Goal: Task Accomplishment & Management: Complete application form

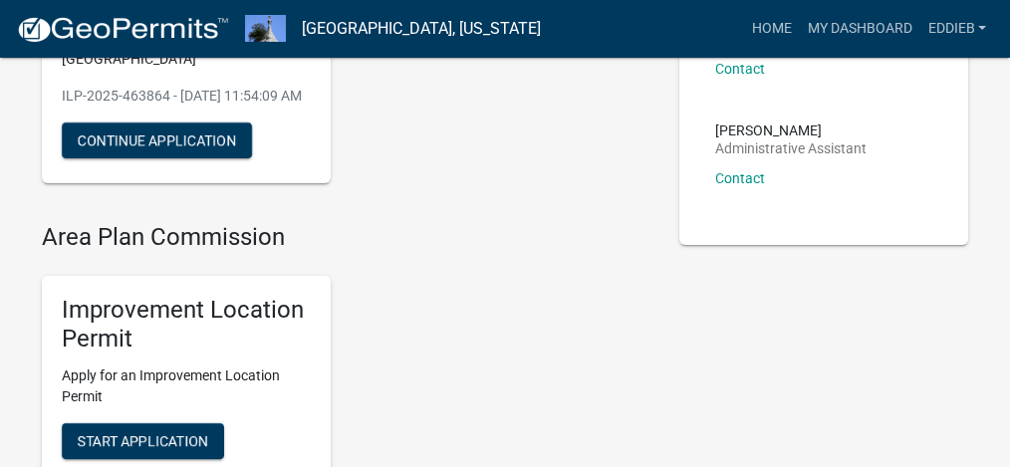
scroll to position [132, 0]
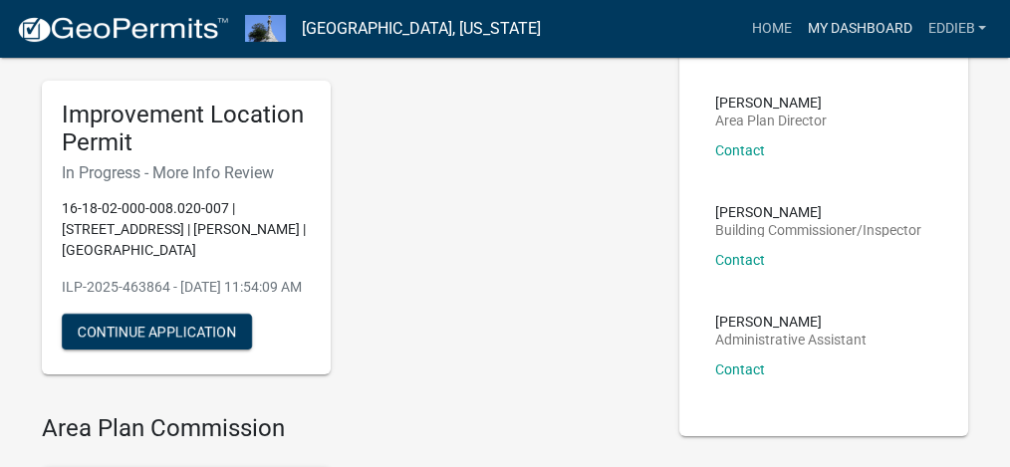
click at [862, 22] on link "My Dashboard" at bounding box center [859, 29] width 121 height 38
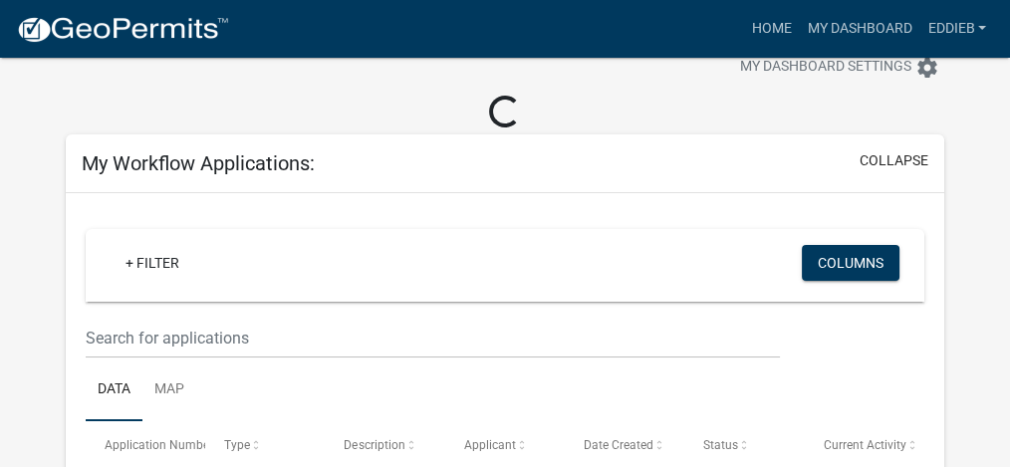
scroll to position [190, 0]
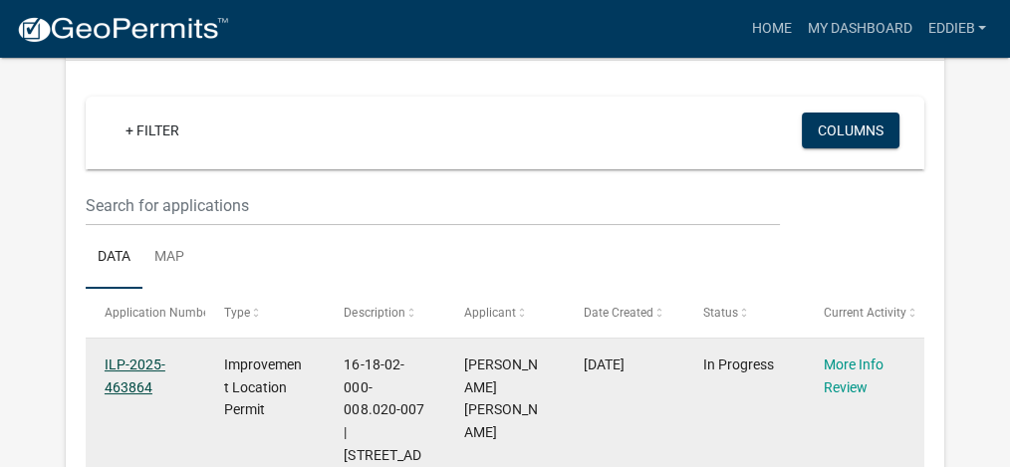
click at [130, 361] on link "ILP-2025-463864" at bounding box center [135, 376] width 61 height 39
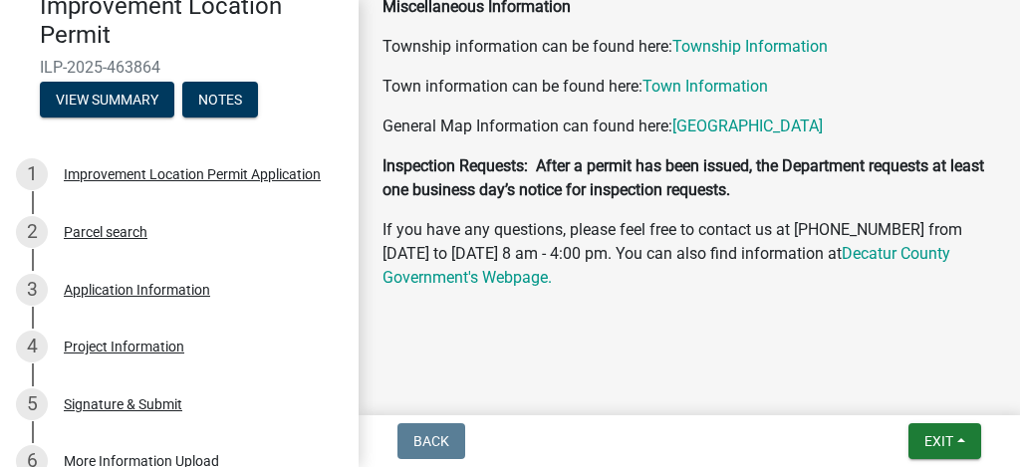
scroll to position [1199, 0]
click at [117, 289] on div "Application Information" at bounding box center [137, 290] width 146 height 14
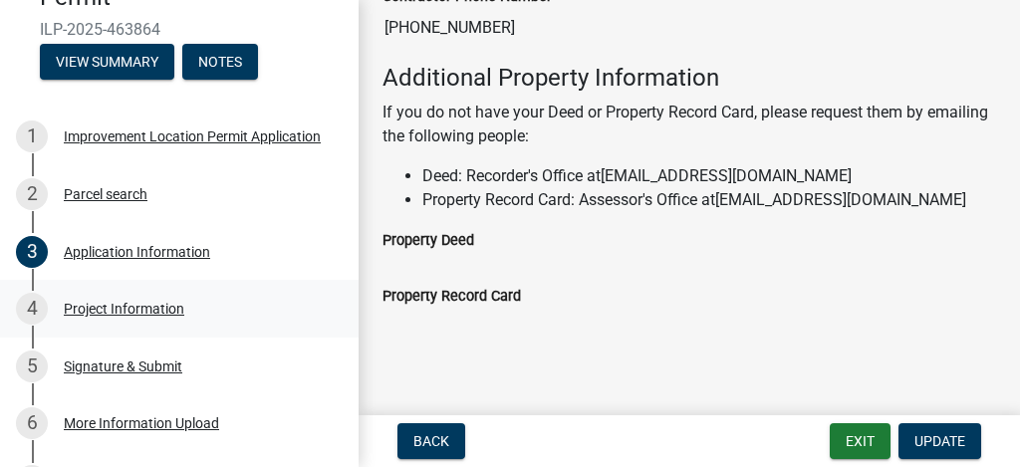
scroll to position [332, 0]
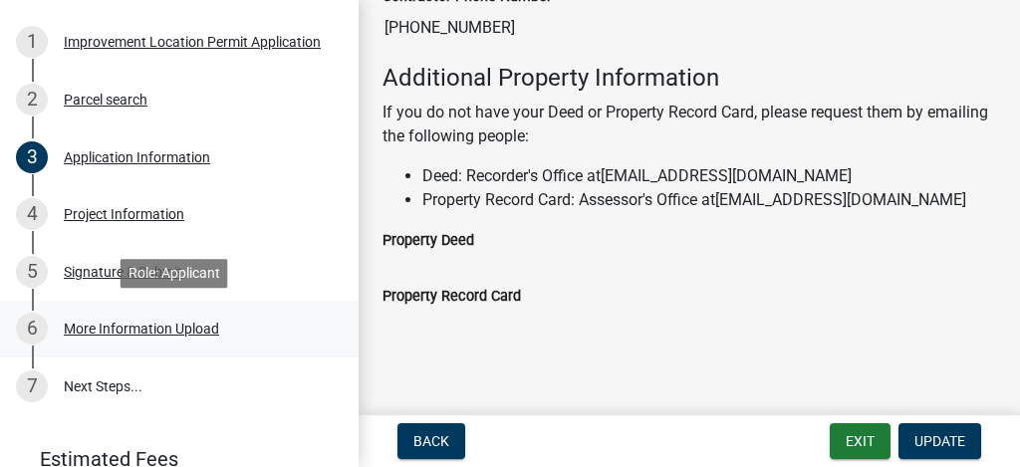
click at [131, 327] on div "More Information Upload" at bounding box center [141, 329] width 155 height 14
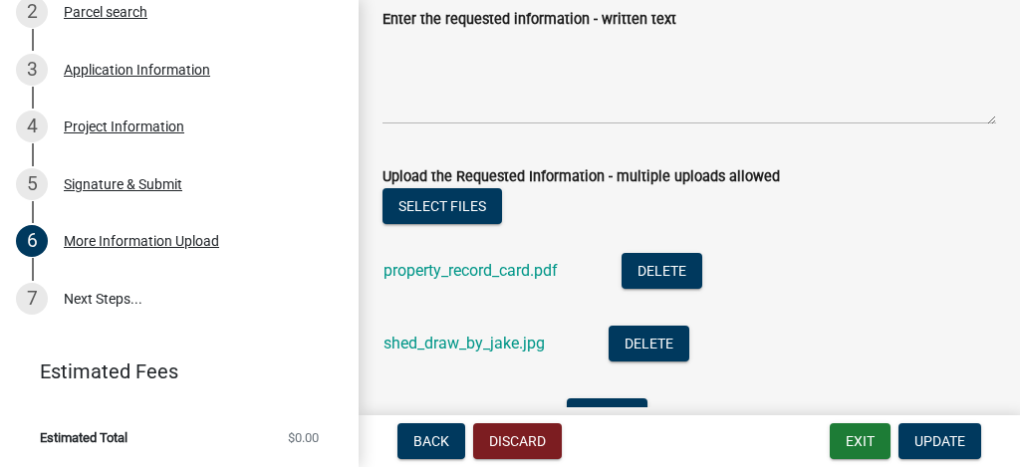
scroll to position [265, 0]
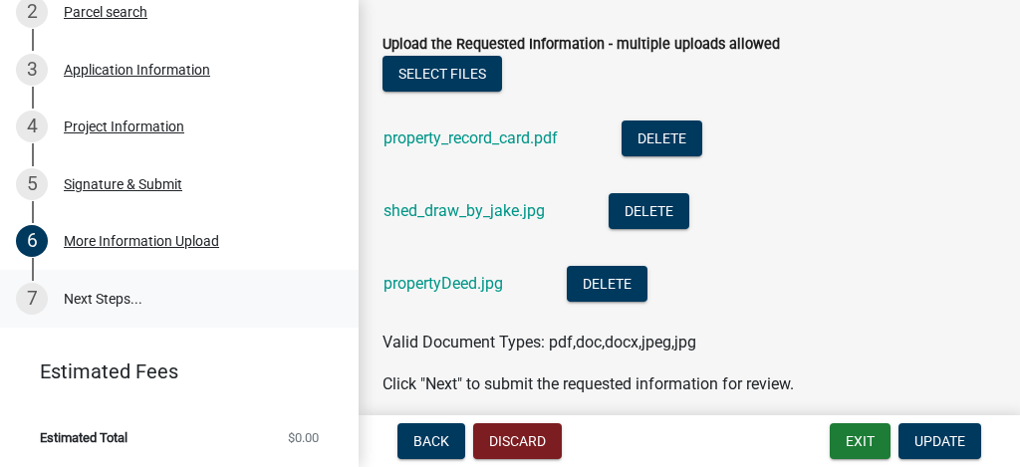
click at [113, 291] on link "7 Next Steps..." at bounding box center [179, 299] width 359 height 58
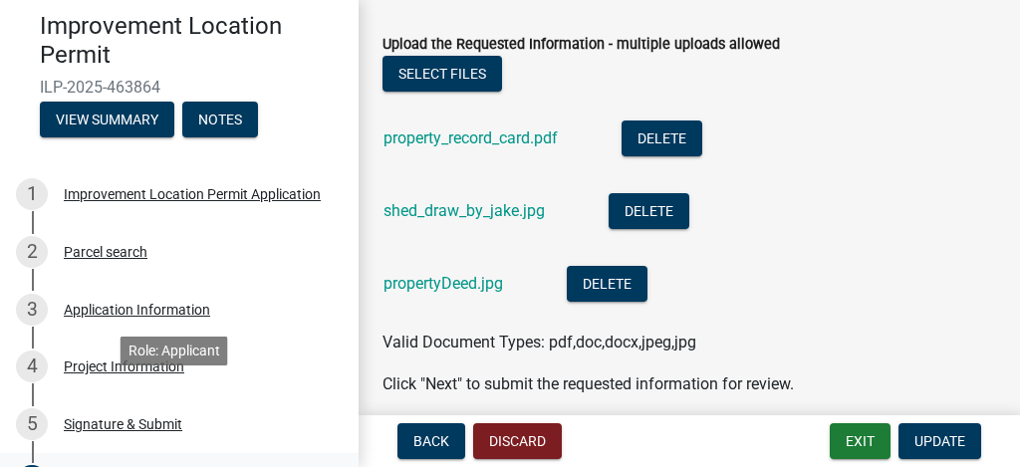
scroll to position [154, 0]
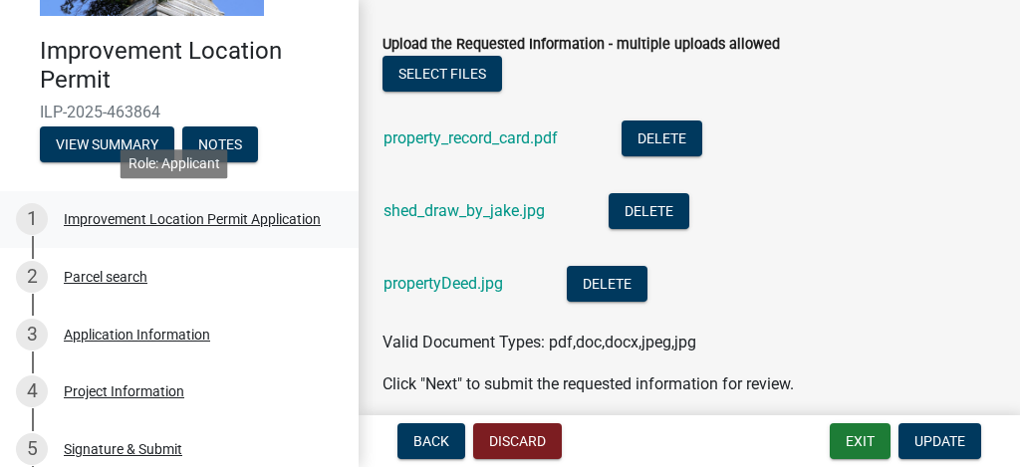
click at [130, 212] on div "Improvement Location Permit Application" at bounding box center [192, 219] width 257 height 14
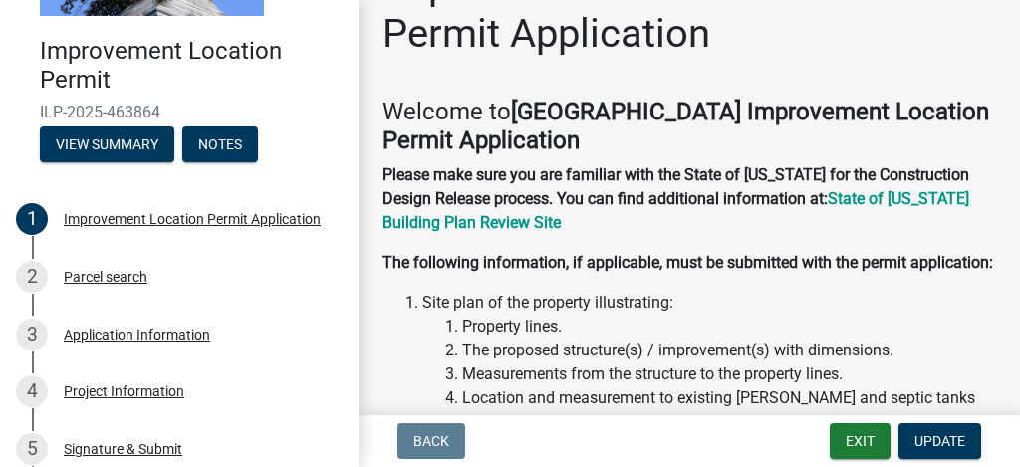
scroll to position [0, 0]
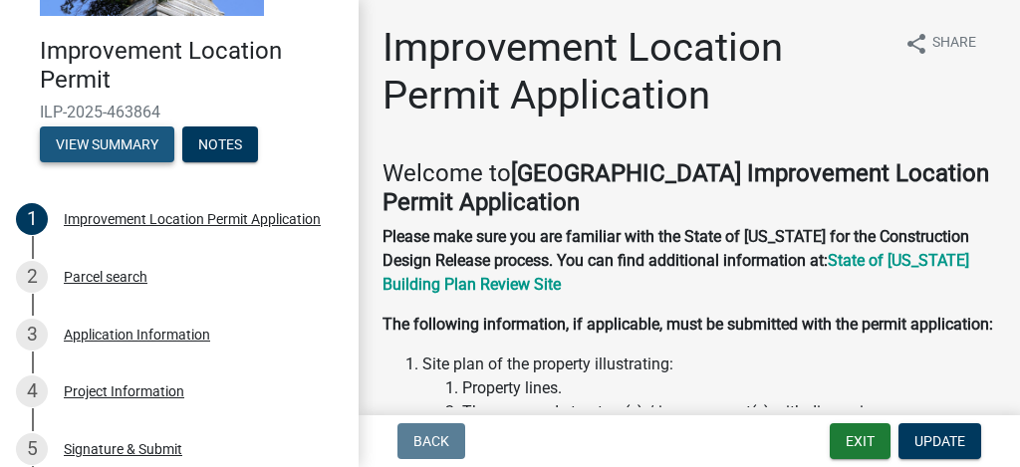
click at [113, 137] on button "View Summary" at bounding box center [107, 145] width 134 height 36
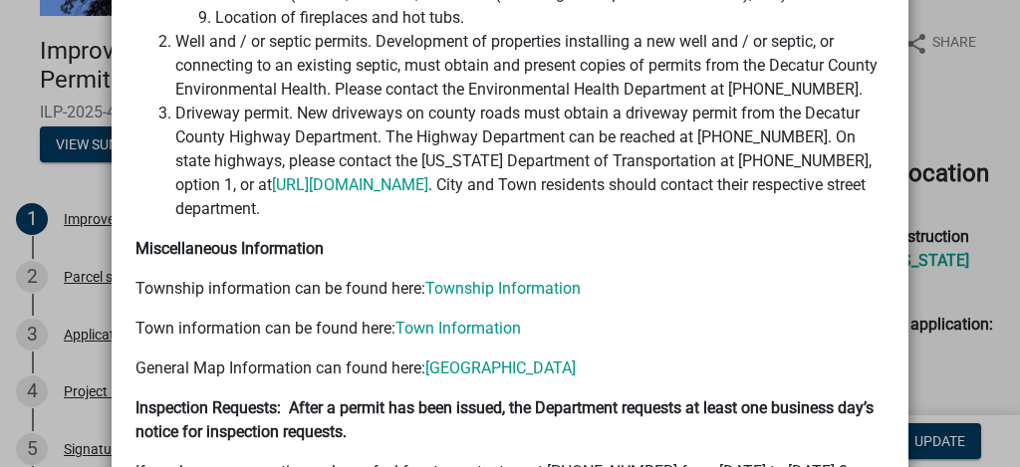
scroll to position [947, 0]
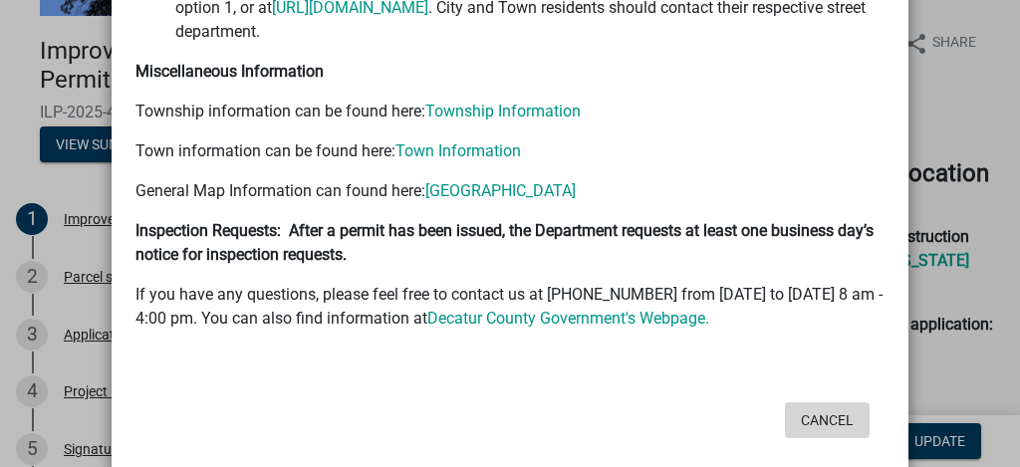
click at [825, 402] on button "Cancel" at bounding box center [827, 420] width 85 height 36
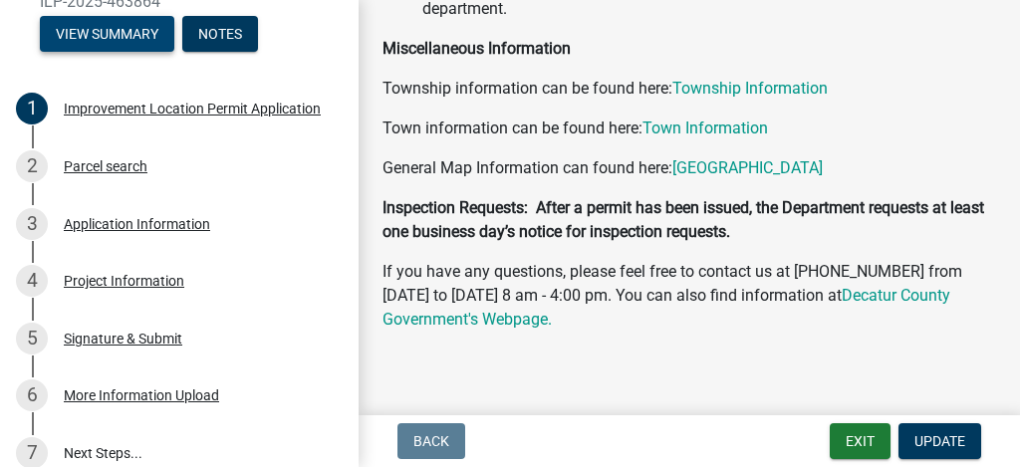
scroll to position [946, 0]
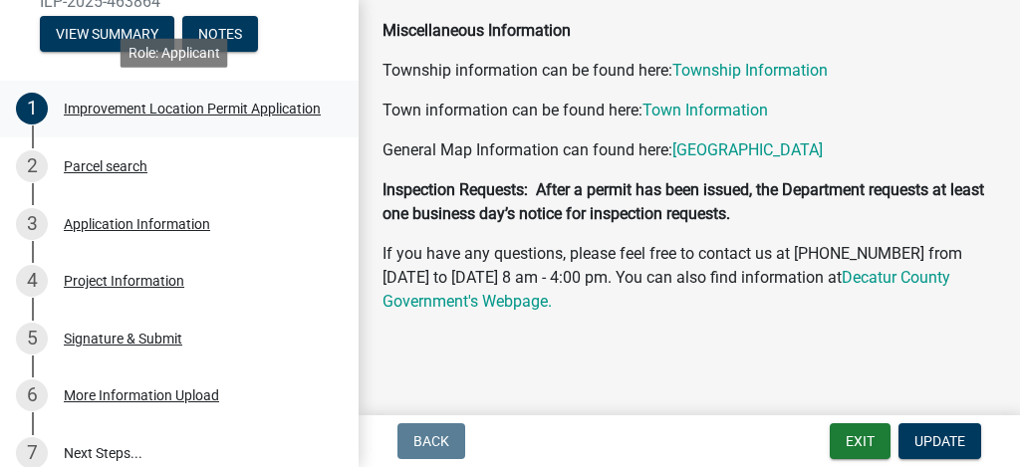
click at [98, 108] on div "Improvement Location Permit Application" at bounding box center [192, 109] width 257 height 14
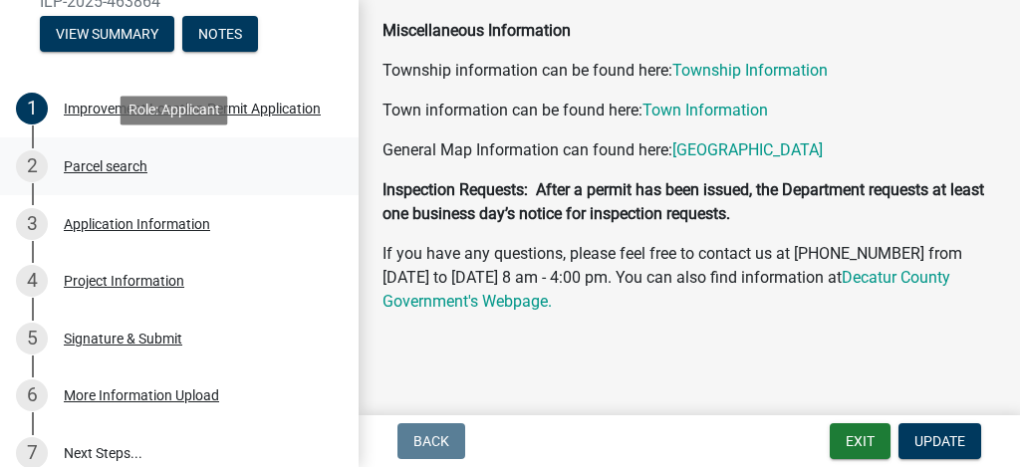
click at [123, 170] on div "Parcel search" at bounding box center [106, 166] width 84 height 14
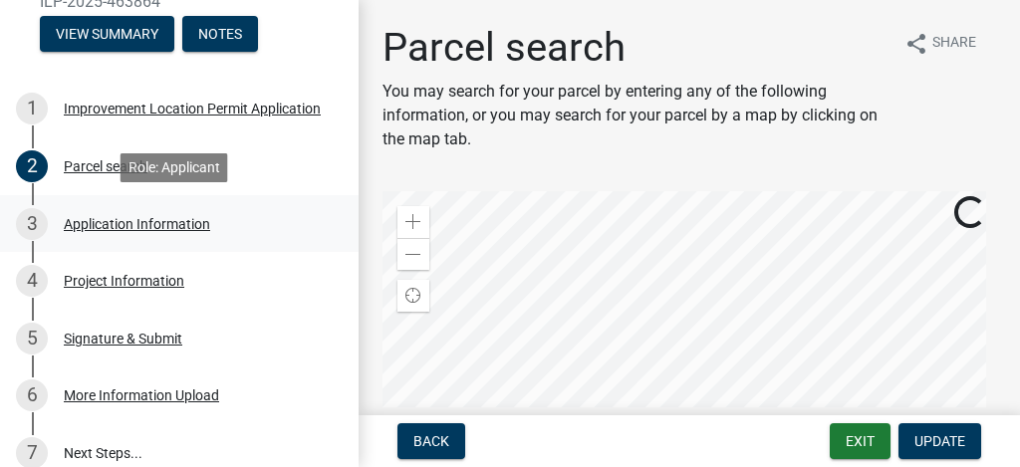
click at [122, 222] on div "Application Information" at bounding box center [137, 224] width 146 height 14
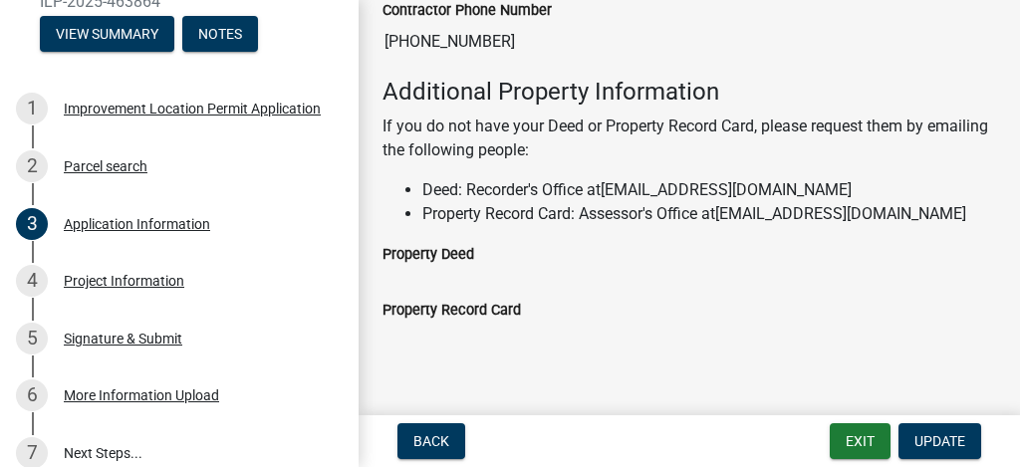
scroll to position [1365, 0]
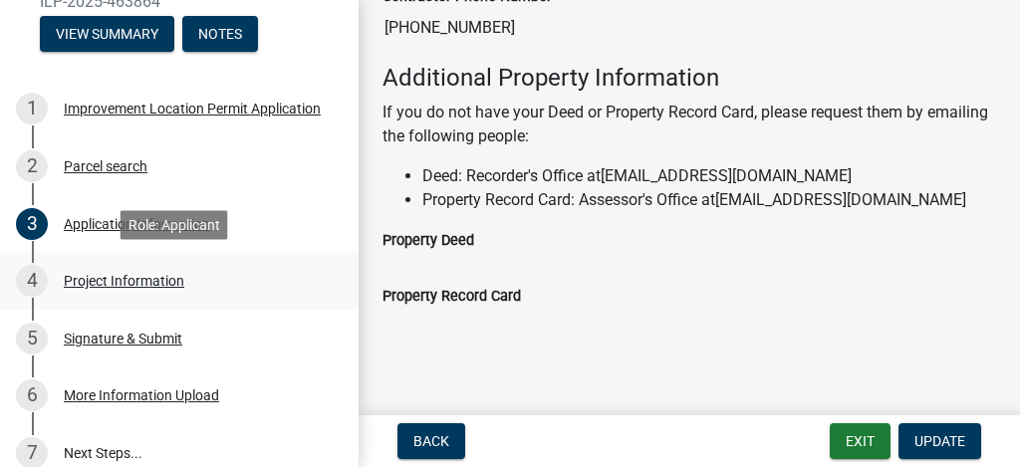
click at [130, 280] on div "Project Information" at bounding box center [124, 281] width 121 height 14
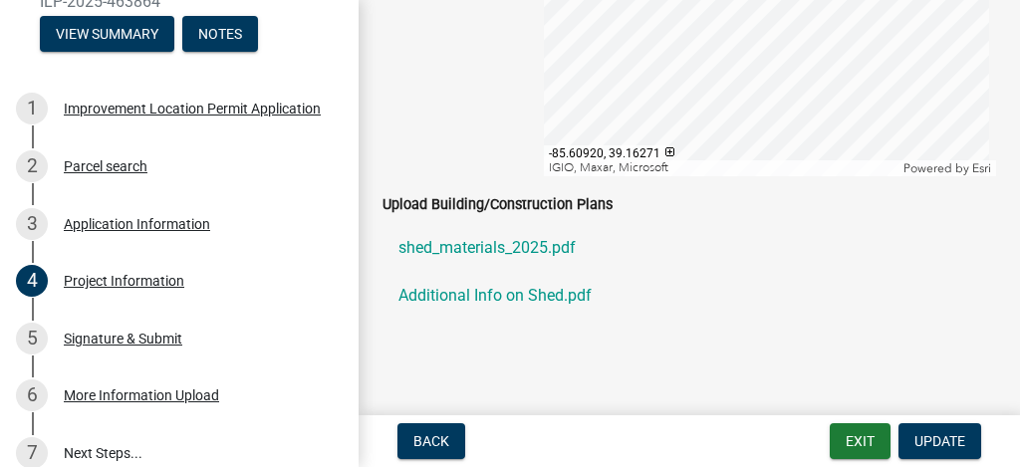
scroll to position [2220, 0]
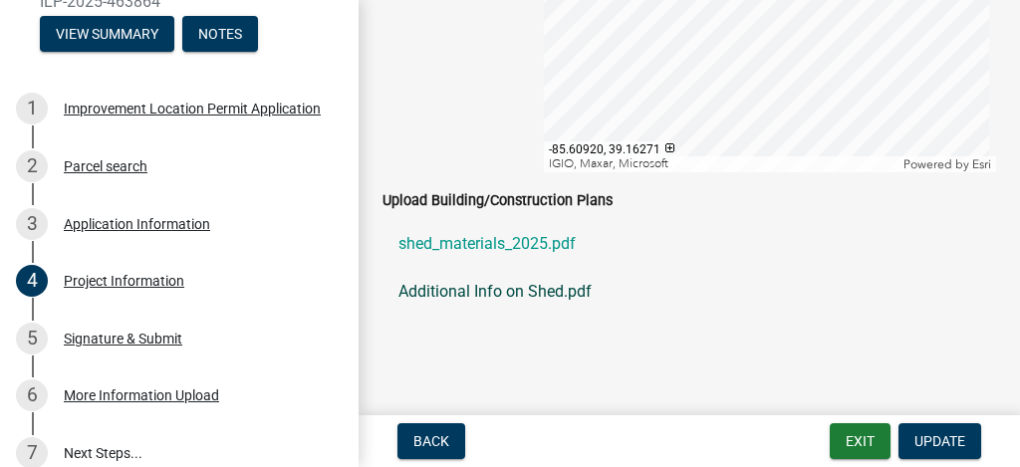
click at [494, 280] on link "Additional Info on Shed.pdf" at bounding box center [690, 292] width 614 height 48
click at [113, 334] on div "Signature & Submit" at bounding box center [123, 339] width 119 height 14
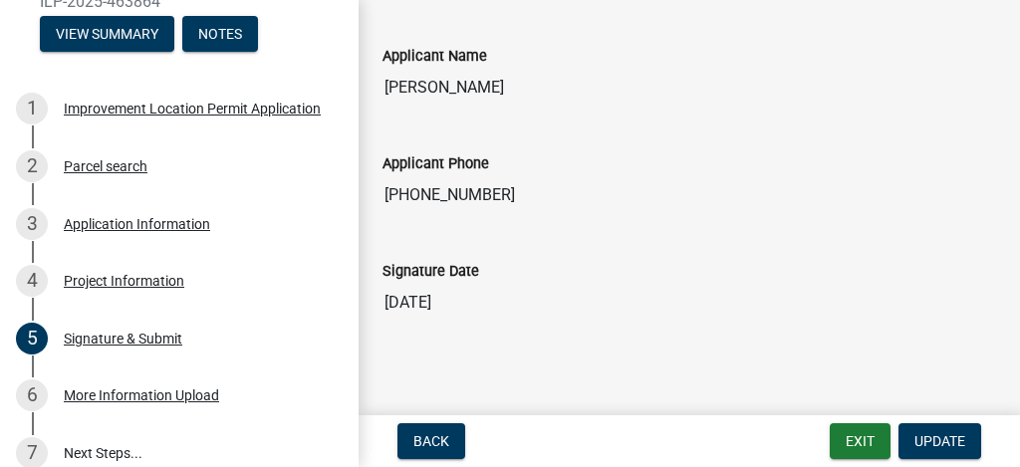
scroll to position [536, 0]
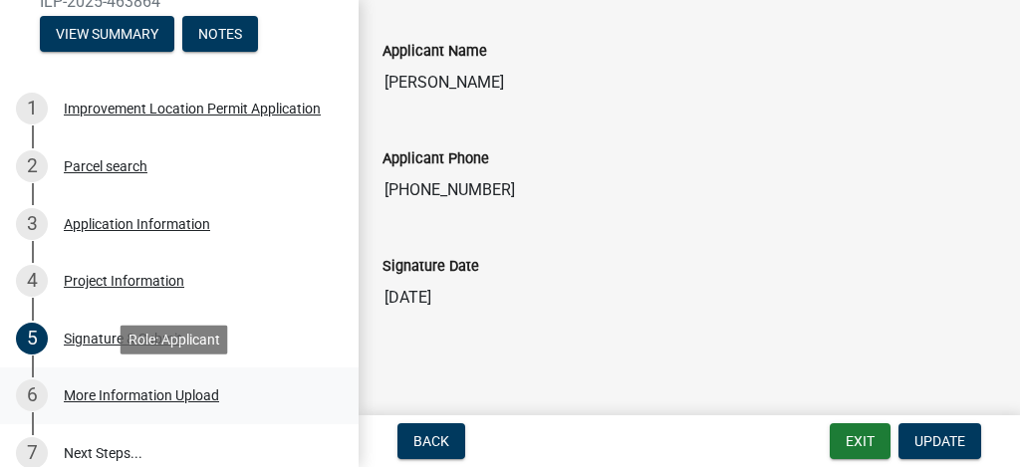
click at [153, 392] on div "More Information Upload" at bounding box center [141, 396] width 155 height 14
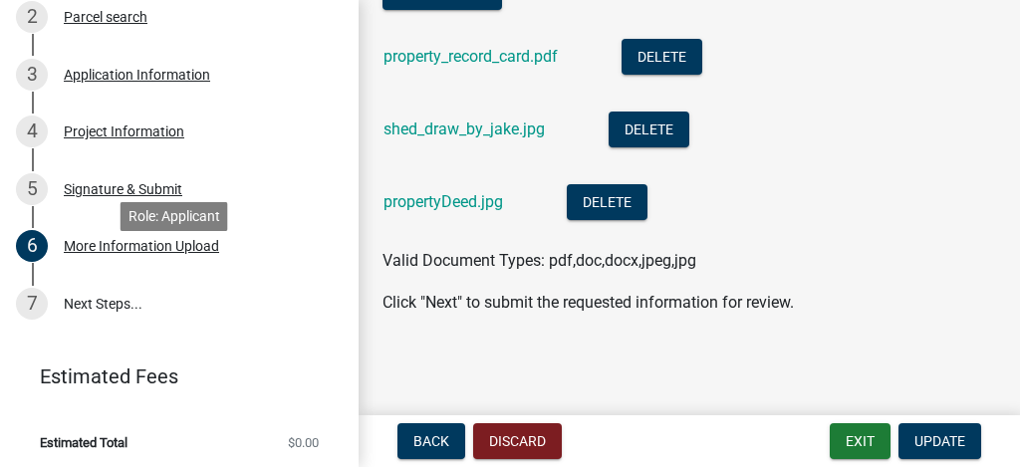
scroll to position [419, 0]
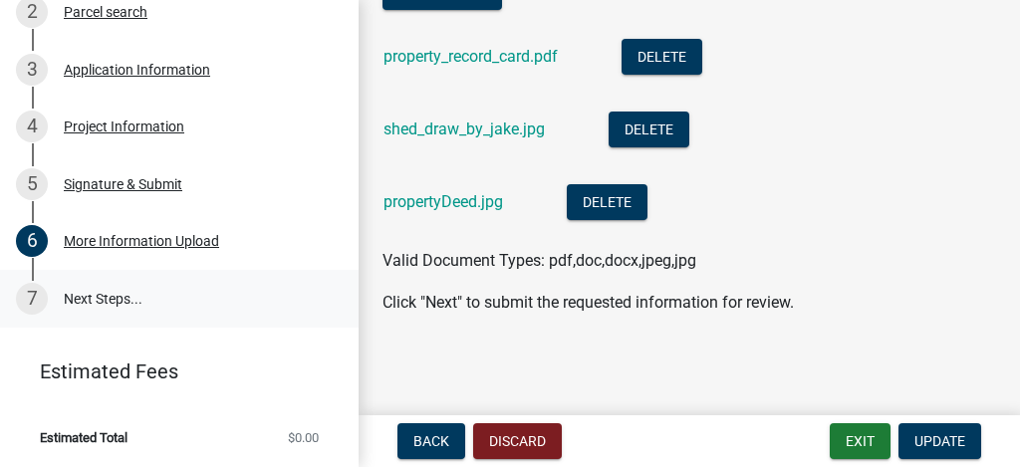
click at [78, 294] on link "7 Next Steps..." at bounding box center [179, 299] width 359 height 58
click at [105, 295] on link "7 Next Steps..." at bounding box center [179, 299] width 359 height 58
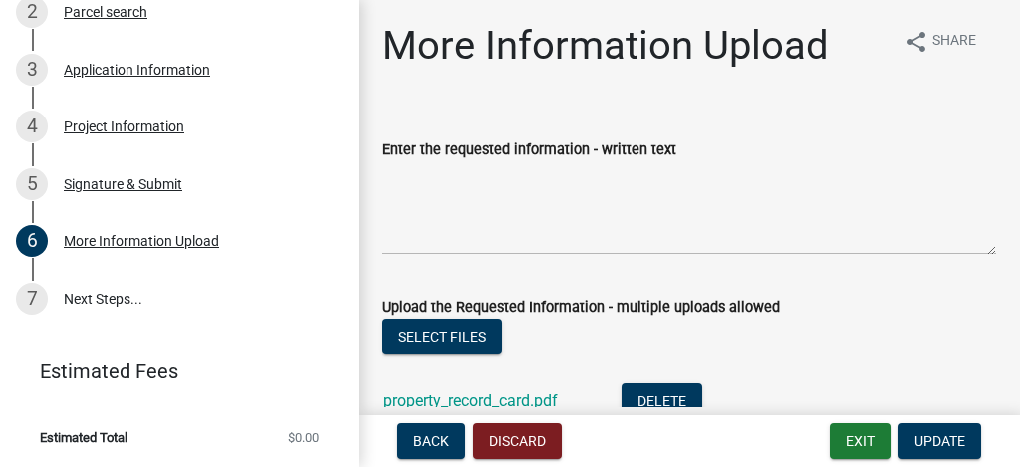
scroll to position [0, 0]
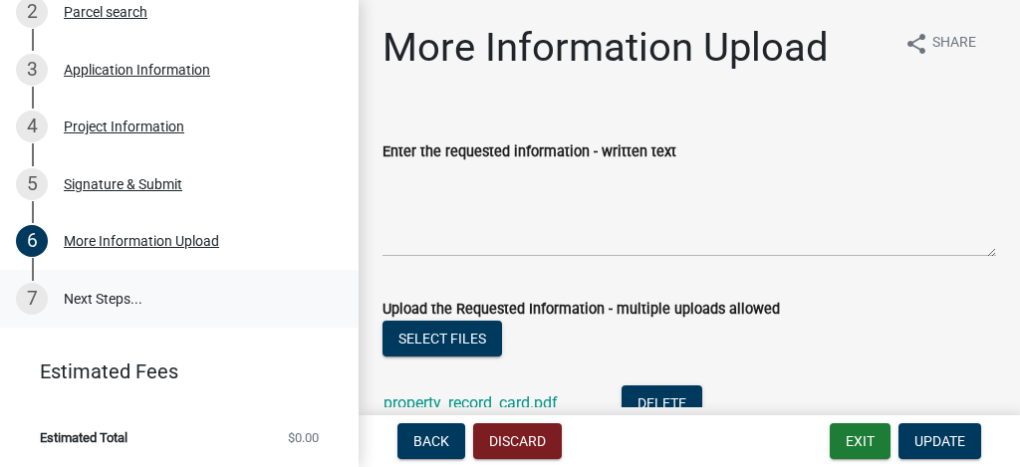
click at [80, 298] on link "7 Next Steps..." at bounding box center [179, 299] width 359 height 58
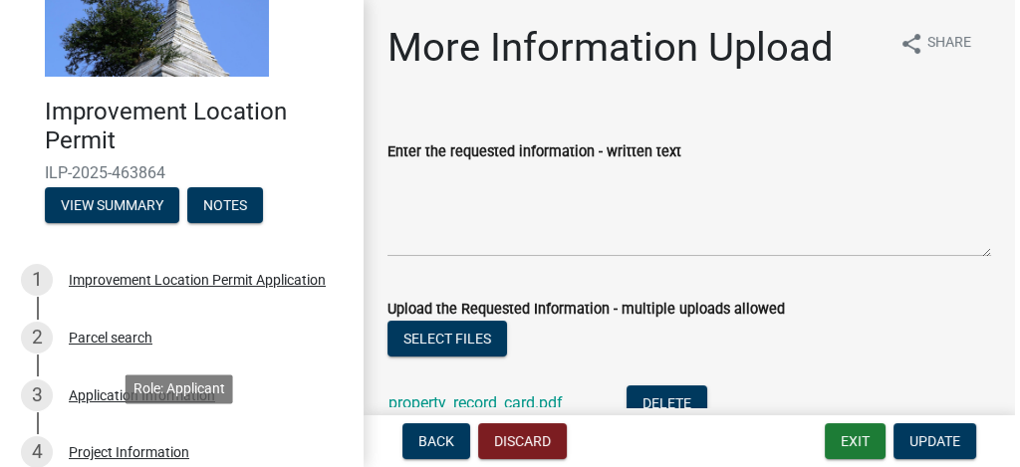
scroll to position [88, 0]
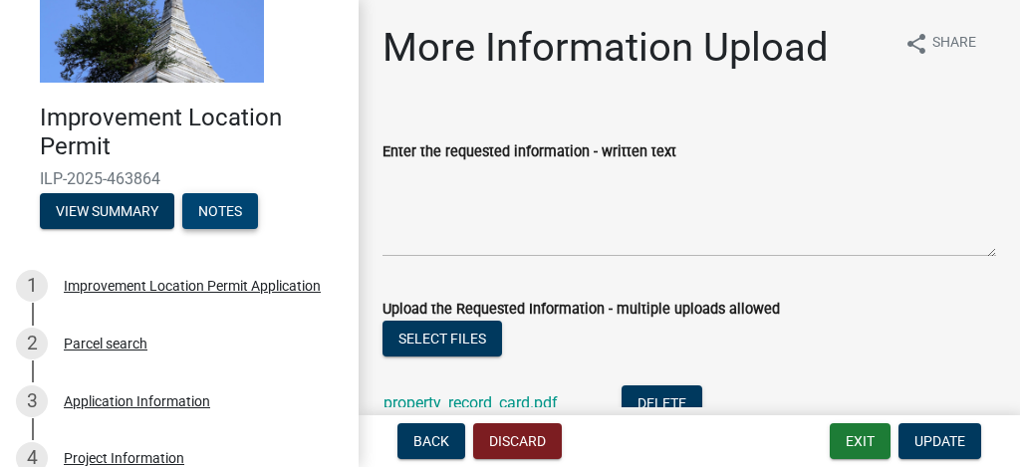
click at [225, 210] on button "Notes" at bounding box center [220, 211] width 76 height 36
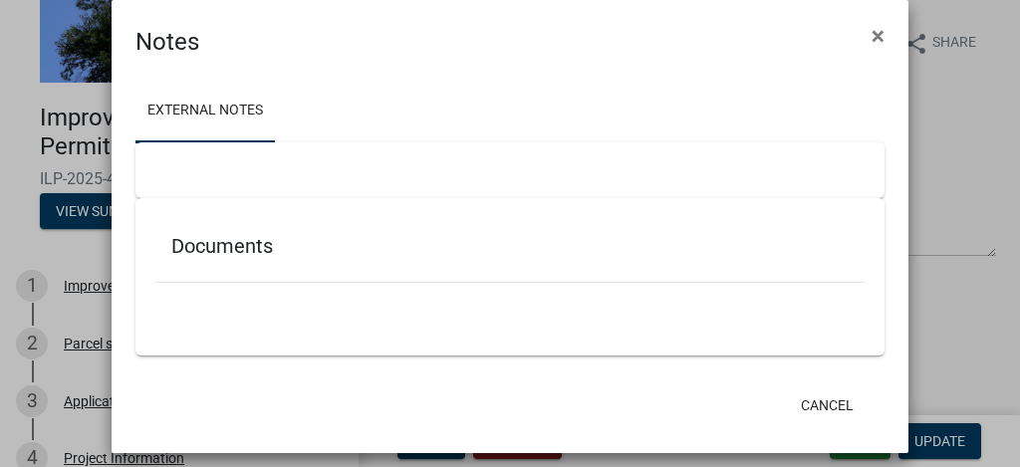
scroll to position [42, 0]
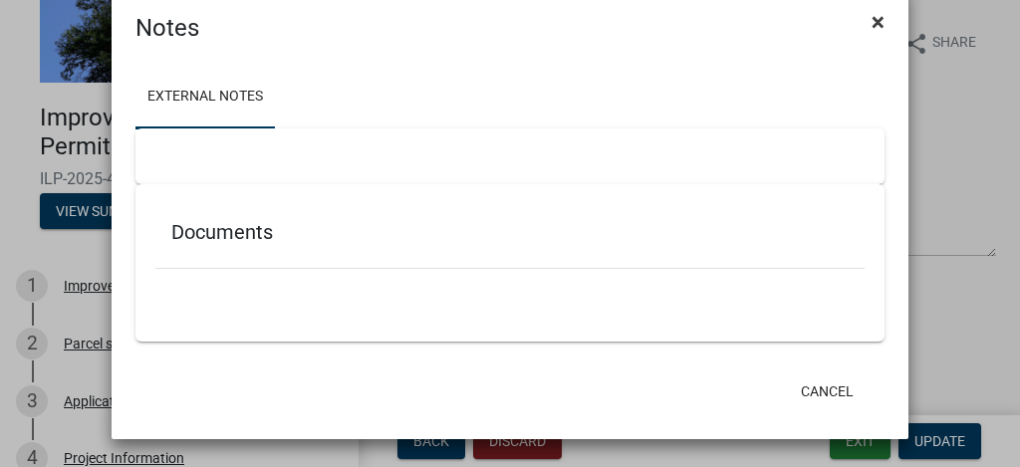
click at [872, 24] on span "×" at bounding box center [878, 22] width 13 height 28
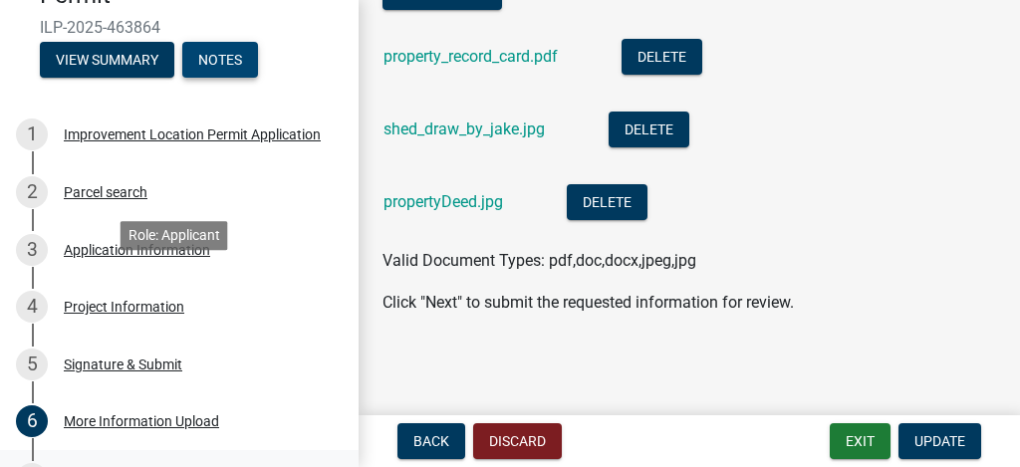
scroll to position [419, 0]
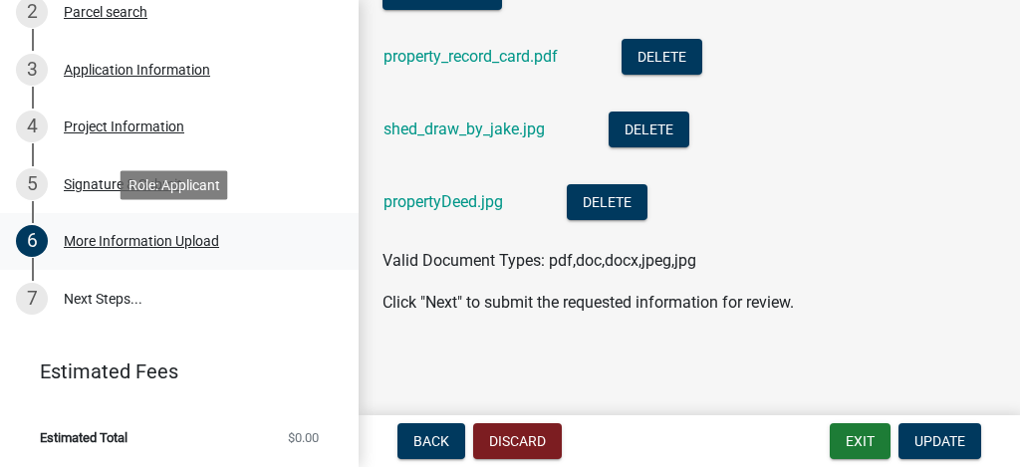
click at [133, 241] on div "More Information Upload" at bounding box center [141, 241] width 155 height 14
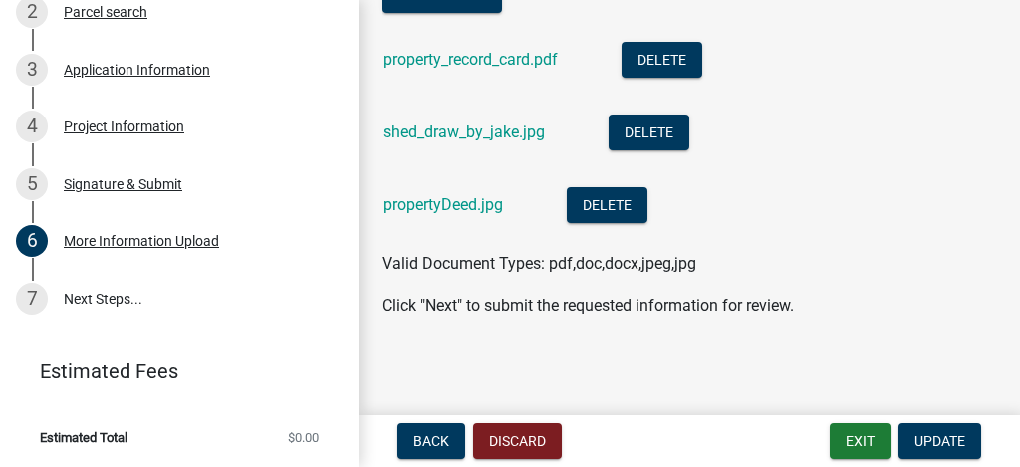
scroll to position [347, 0]
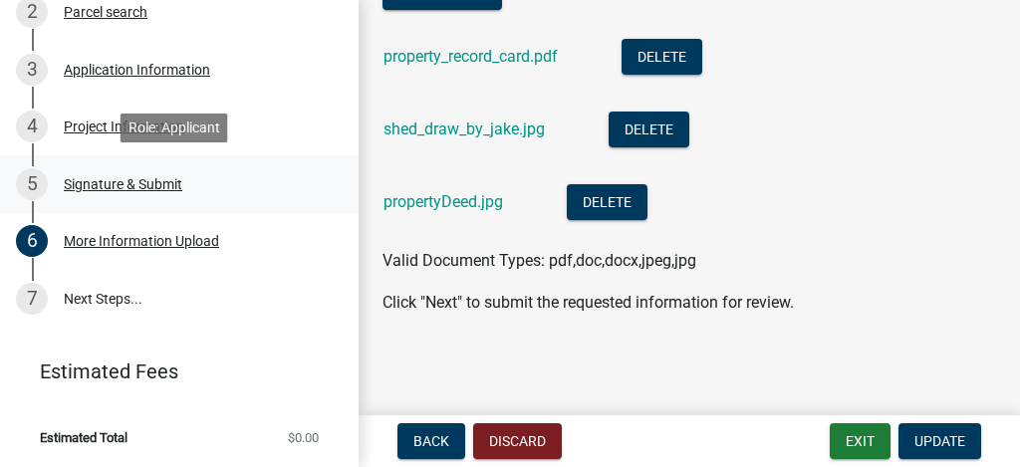
click at [138, 187] on div "Signature & Submit" at bounding box center [123, 184] width 119 height 14
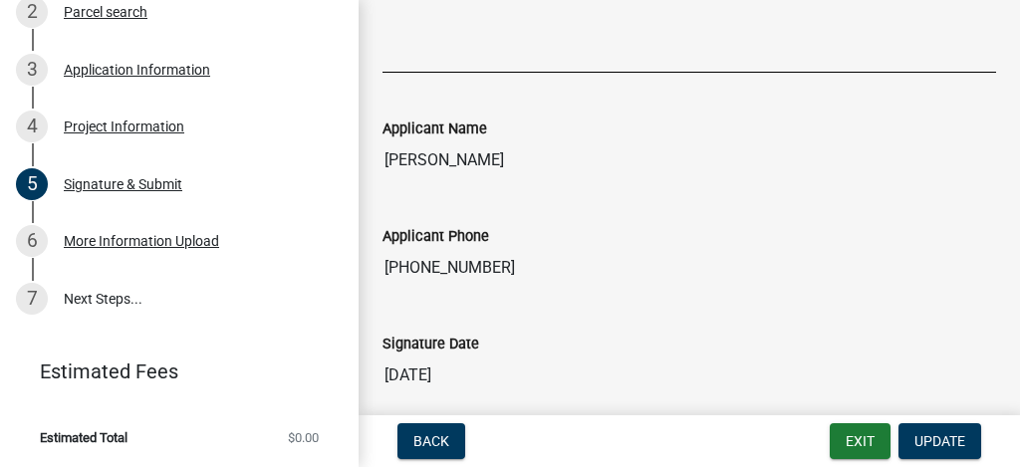
scroll to position [536, 0]
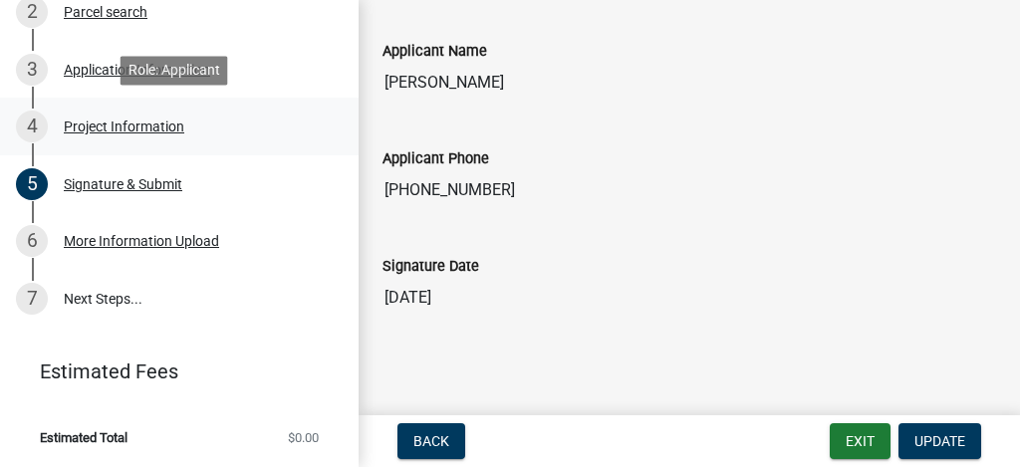
click at [117, 127] on div "Project Information" at bounding box center [124, 127] width 121 height 14
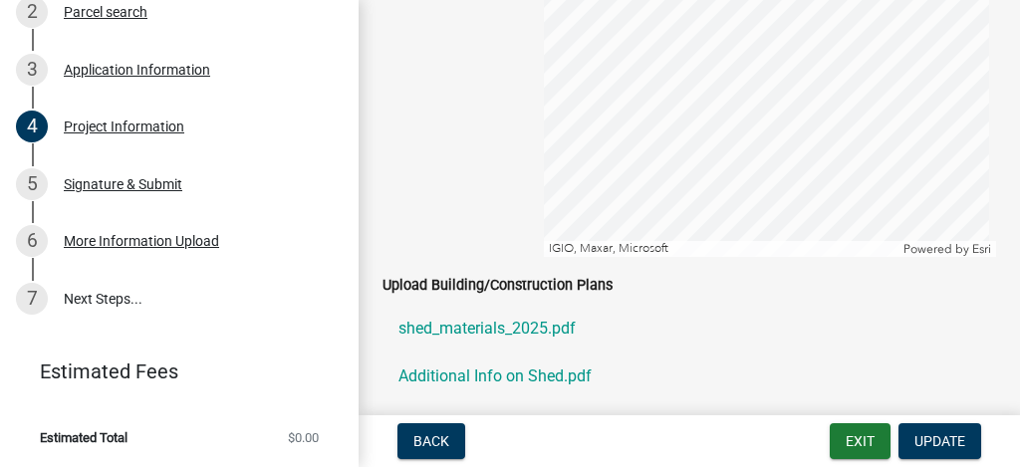
scroll to position [2021, 0]
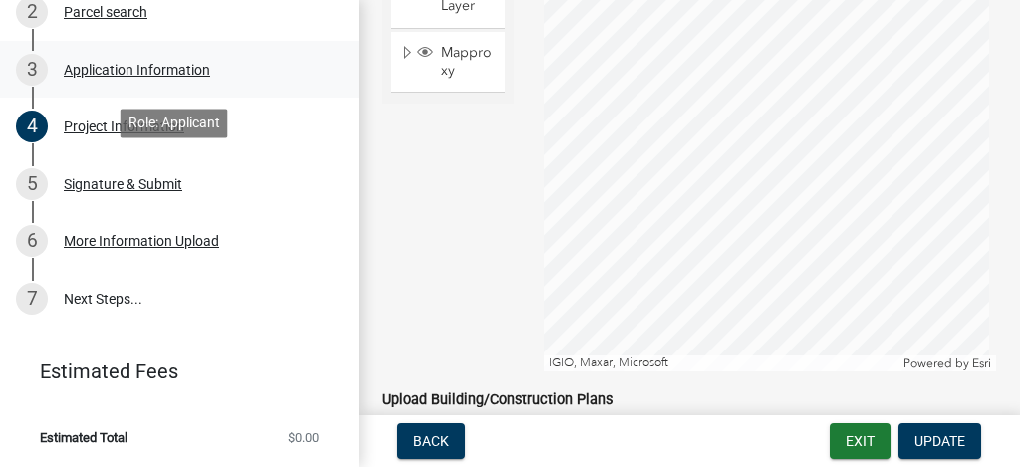
click at [113, 63] on div "Application Information" at bounding box center [137, 70] width 146 height 14
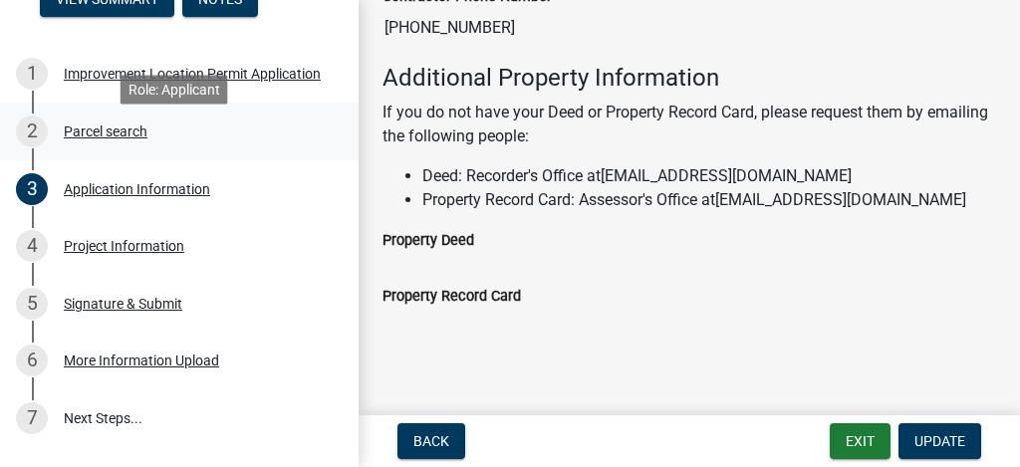
scroll to position [286, 0]
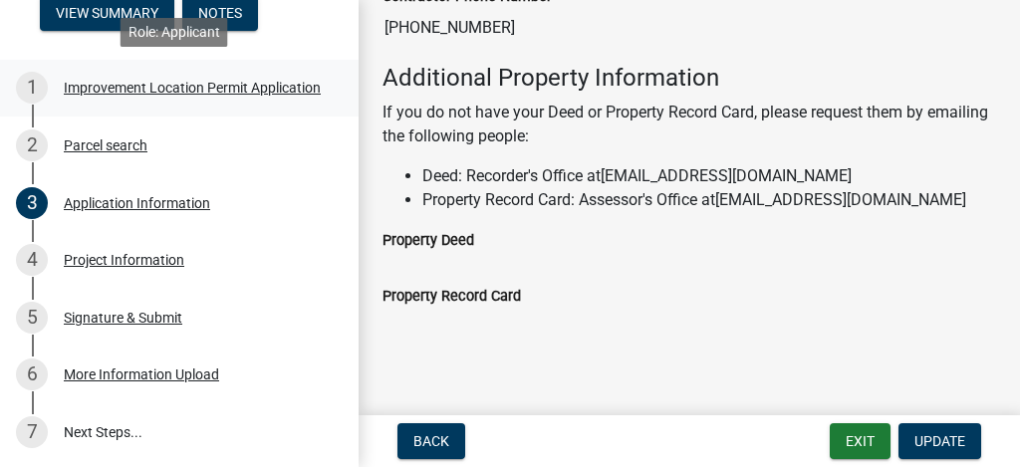
click at [173, 81] on div "Improvement Location Permit Application" at bounding box center [192, 88] width 257 height 14
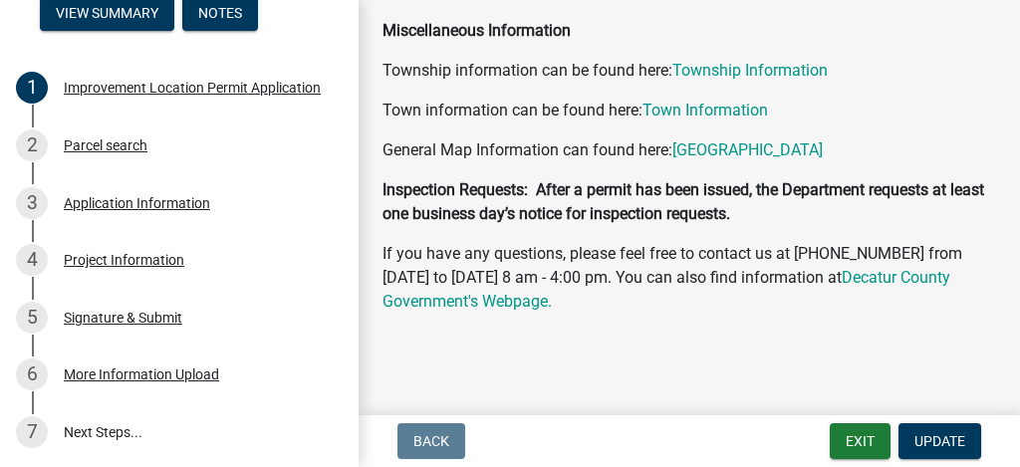
scroll to position [946, 0]
click at [94, 202] on div "Application Information" at bounding box center [137, 203] width 146 height 14
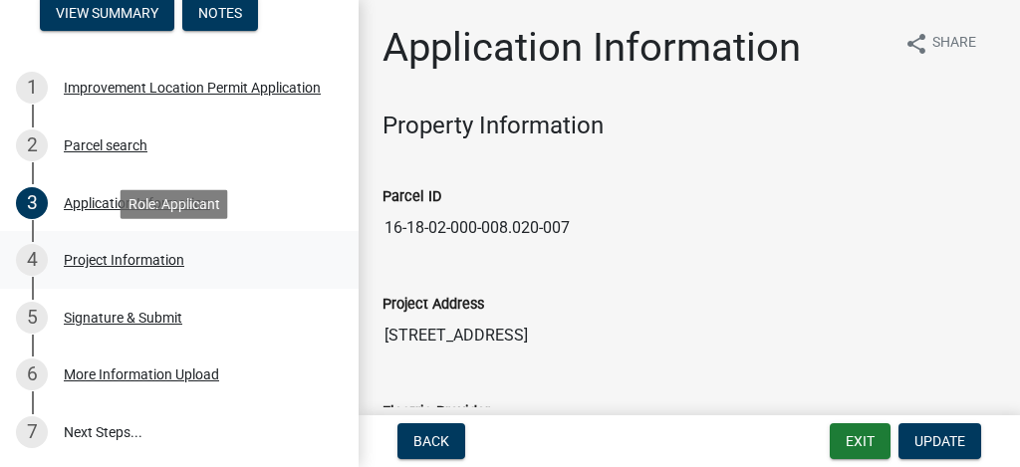
click at [130, 258] on div "Project Information" at bounding box center [124, 260] width 121 height 14
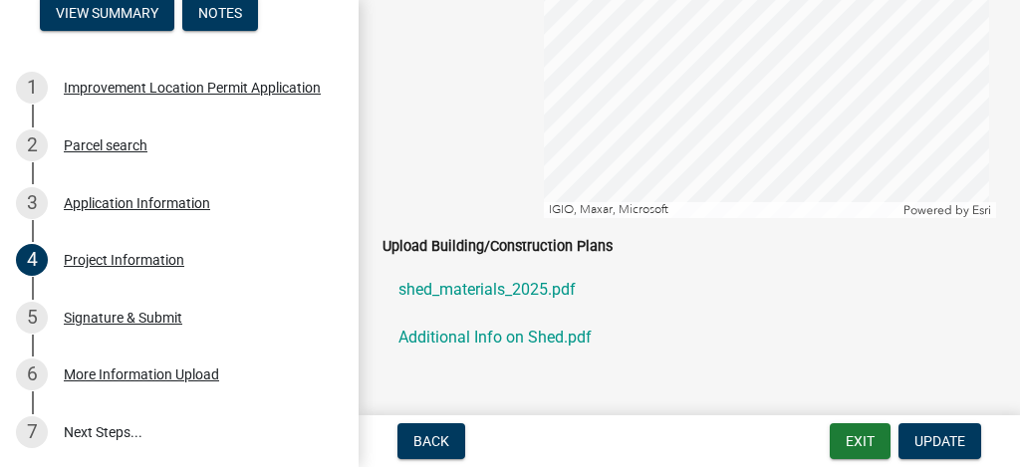
scroll to position [2220, 0]
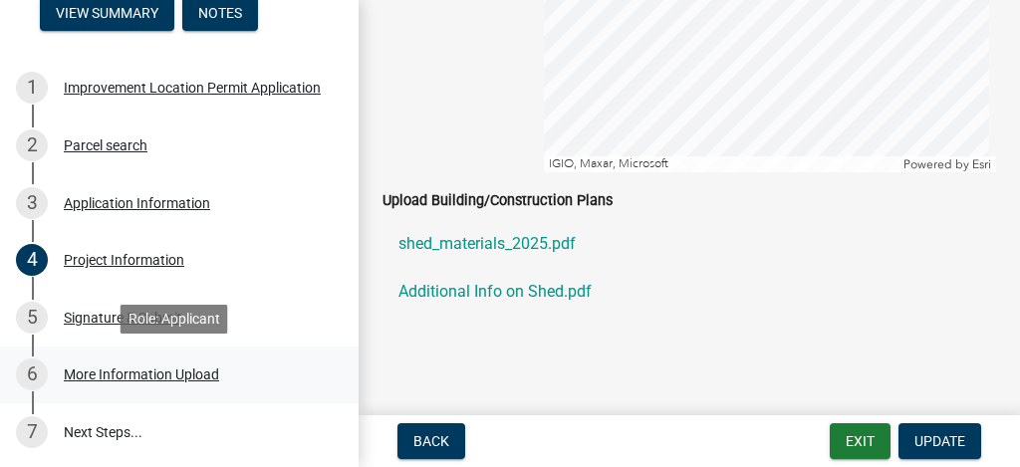
click at [85, 374] on div "More Information Upload" at bounding box center [141, 375] width 155 height 14
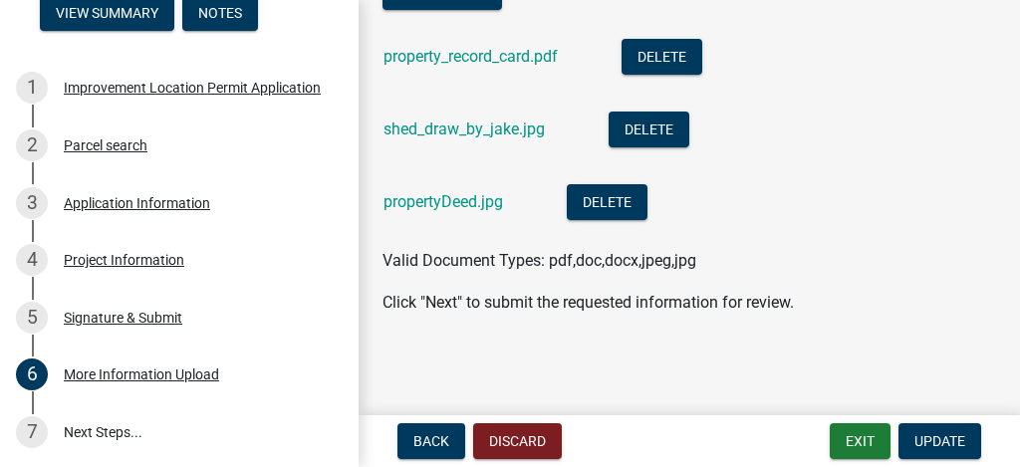
scroll to position [82, 0]
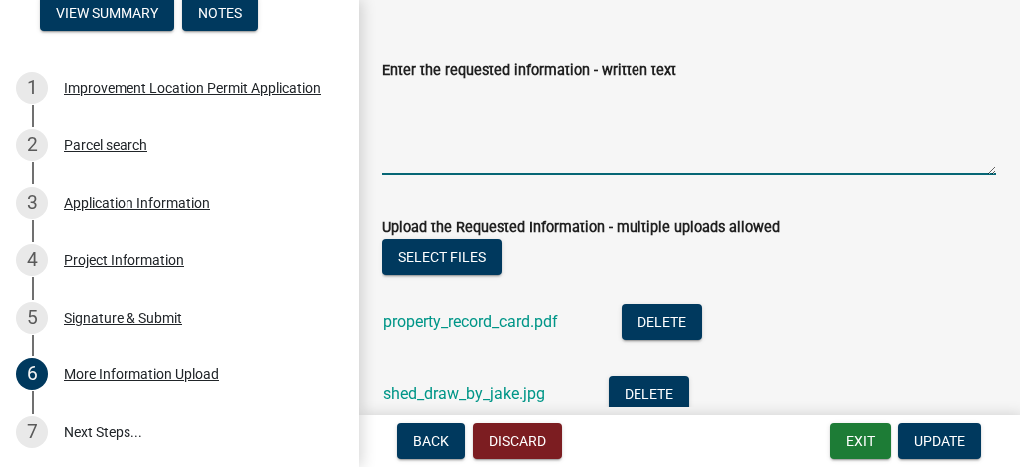
click at [561, 132] on textarea "Enter the requested information - written text" at bounding box center [690, 129] width 614 height 94
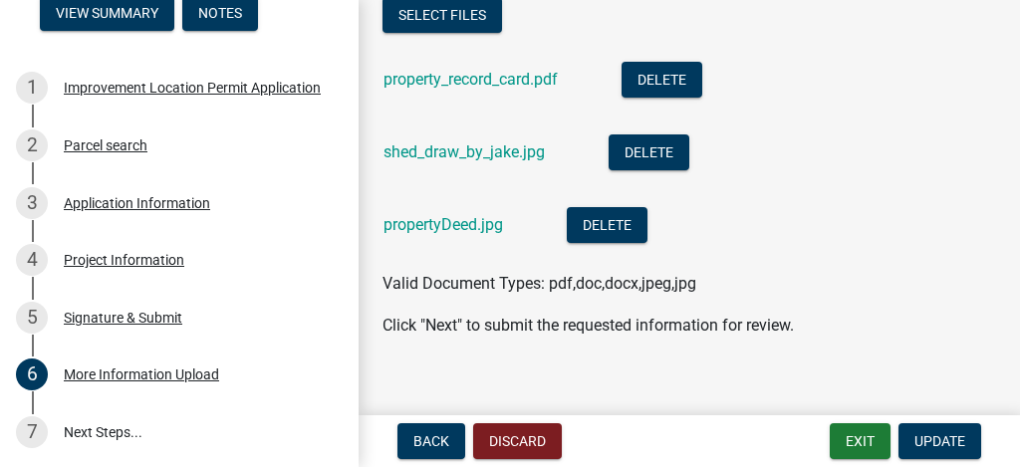
scroll to position [347, 0]
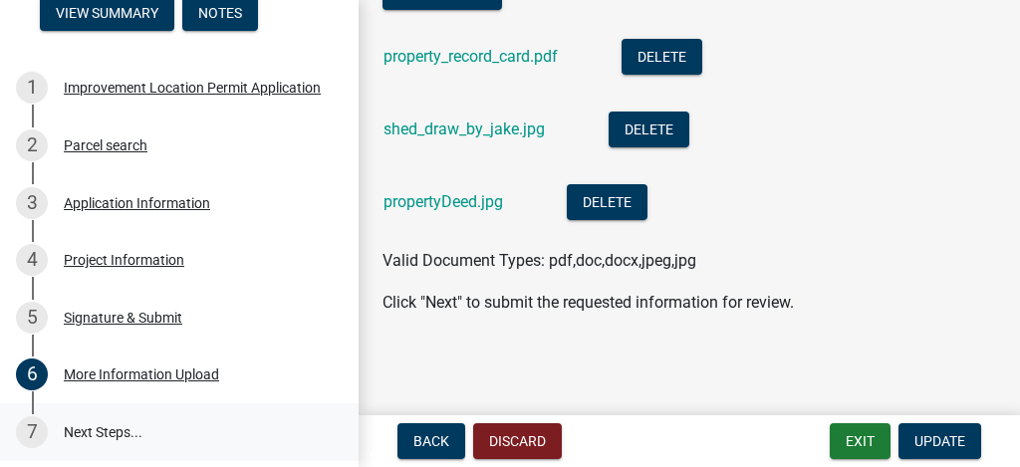
click at [95, 433] on link "7 Next Steps..." at bounding box center [179, 432] width 359 height 58
click at [29, 428] on div "7" at bounding box center [32, 432] width 32 height 32
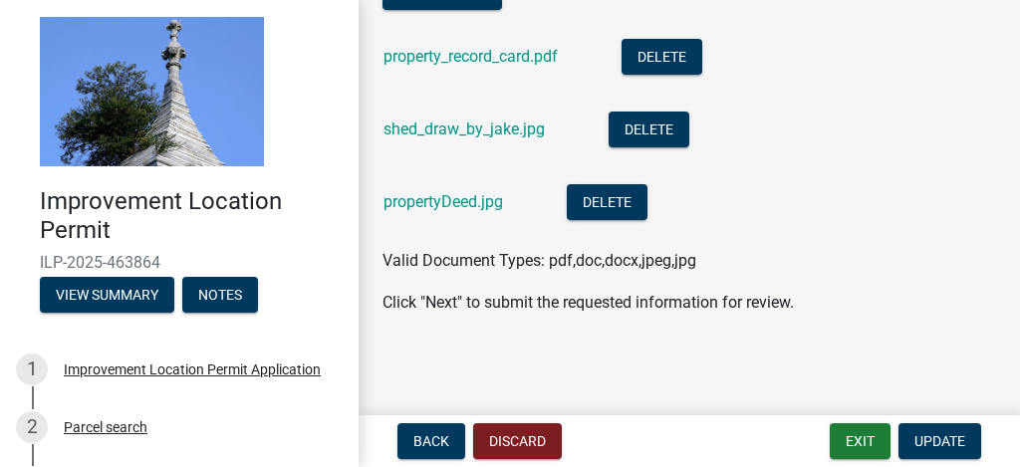
scroll to position [0, 0]
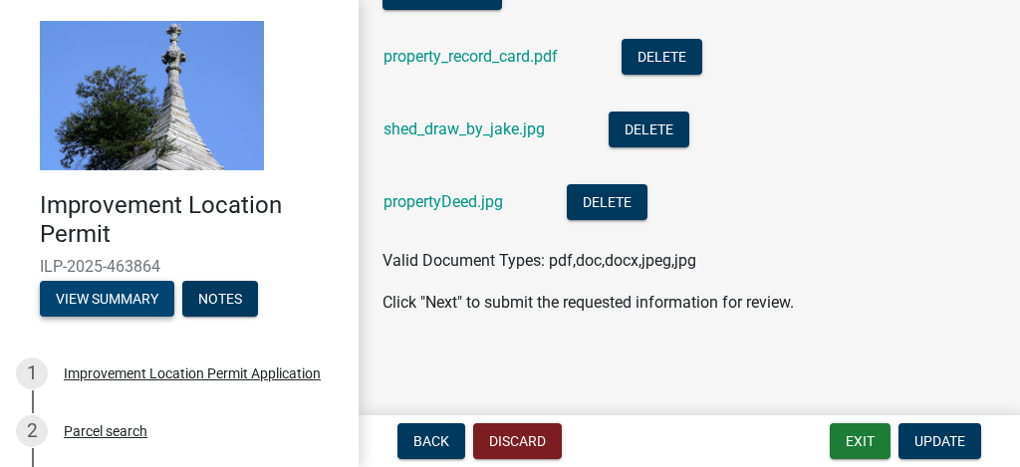
click at [92, 297] on button "View Summary" at bounding box center [107, 299] width 134 height 36
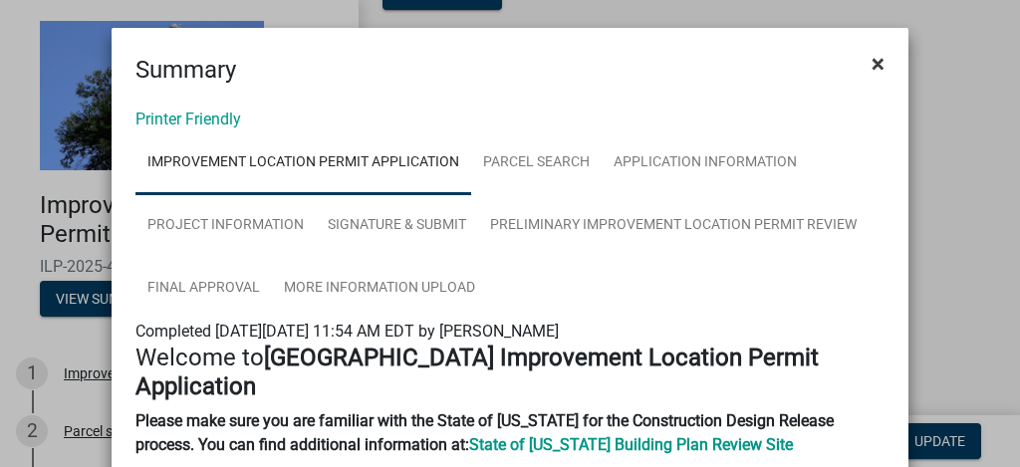
click at [872, 61] on span "×" at bounding box center [878, 64] width 13 height 28
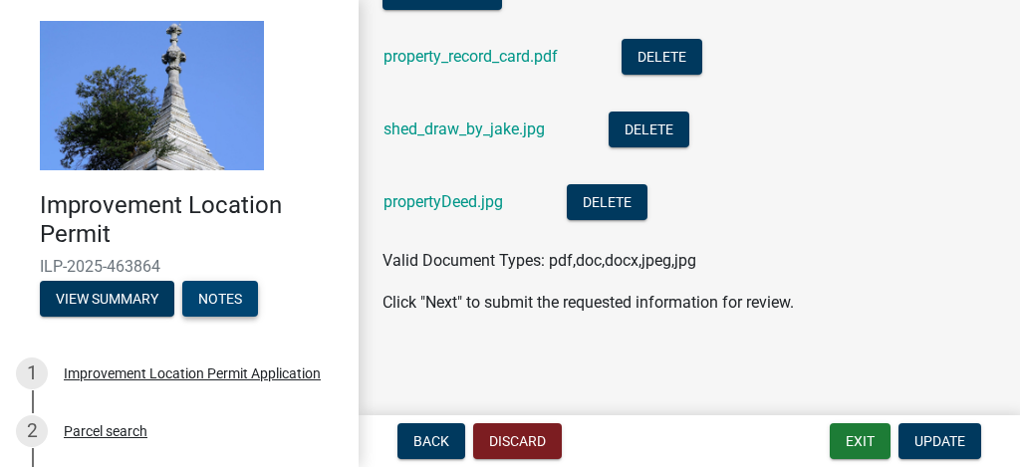
click at [195, 289] on button "Notes" at bounding box center [220, 299] width 76 height 36
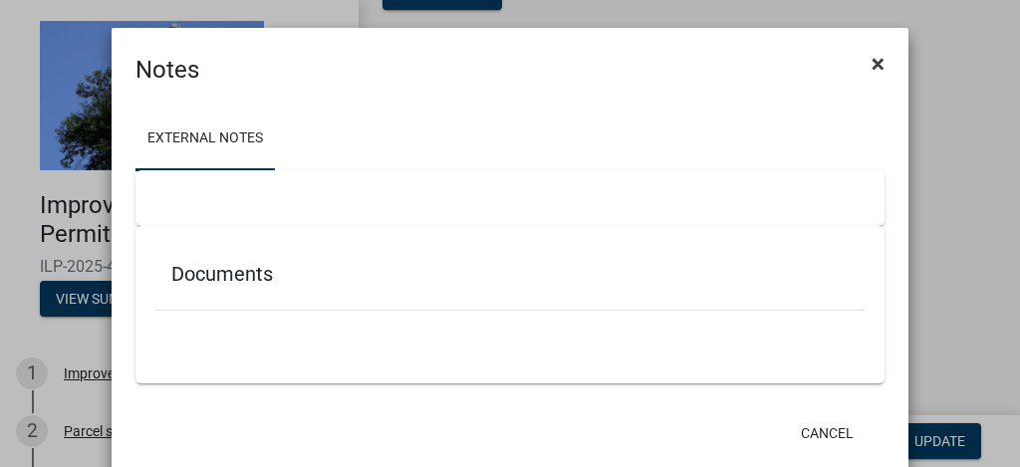
click at [876, 64] on span "×" at bounding box center [878, 64] width 13 height 28
